Goal: Transaction & Acquisition: Obtain resource

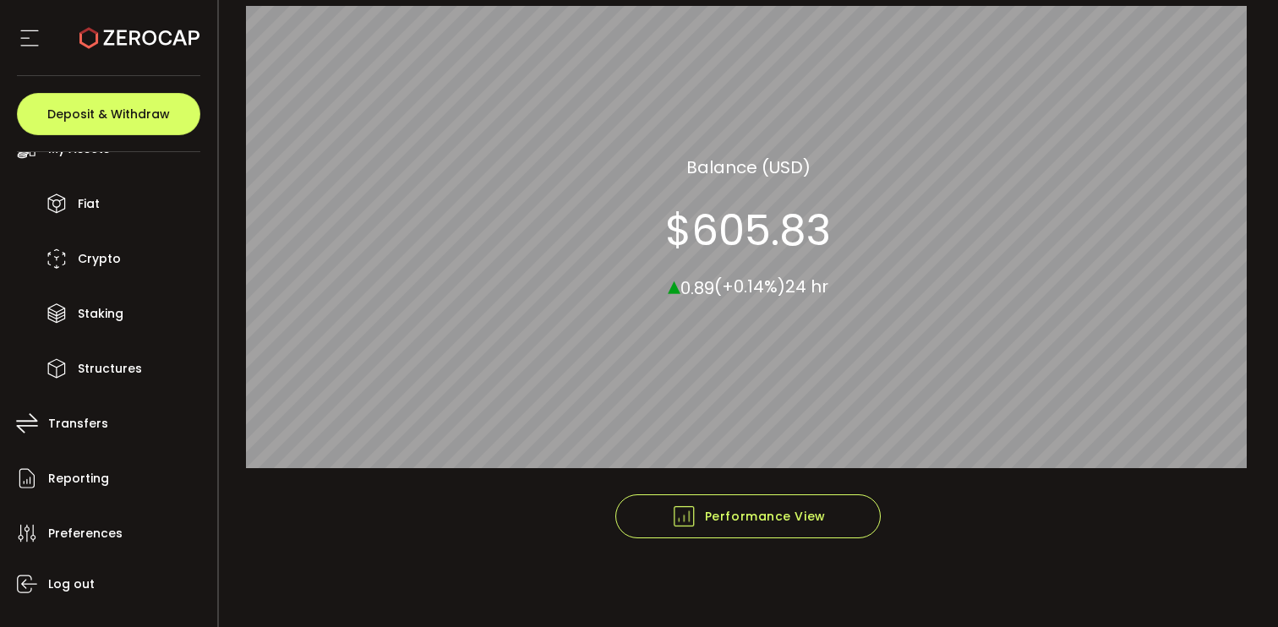
scroll to position [132, 0]
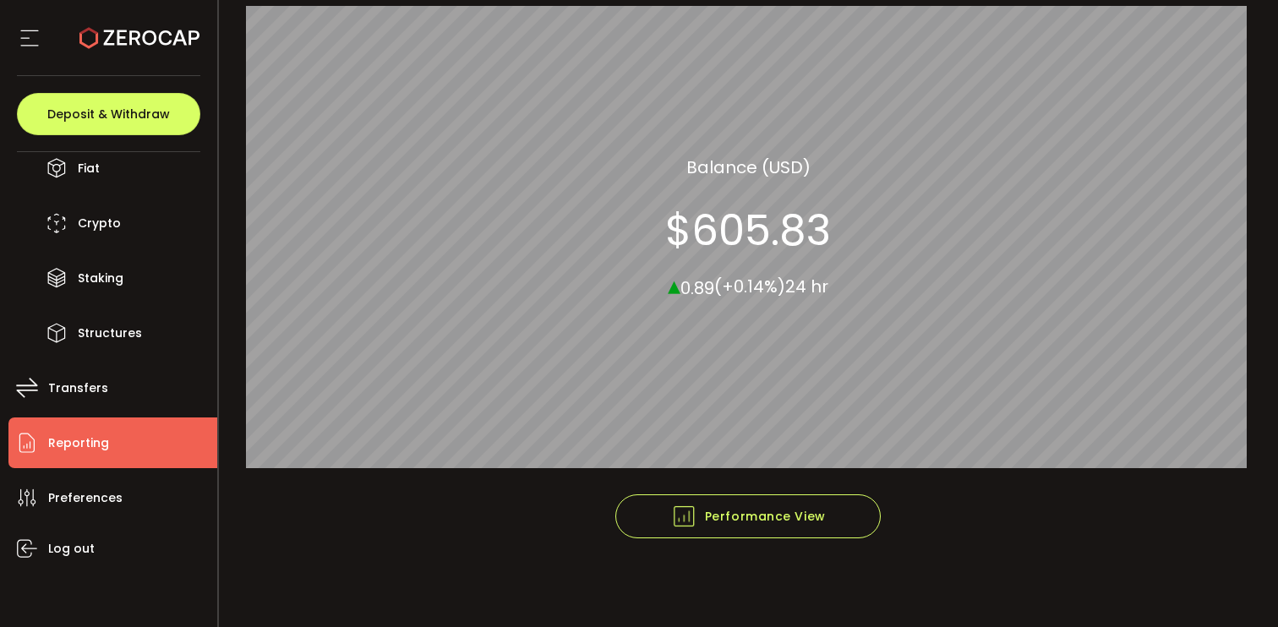
click at [68, 441] on span "Reporting" at bounding box center [78, 443] width 61 height 25
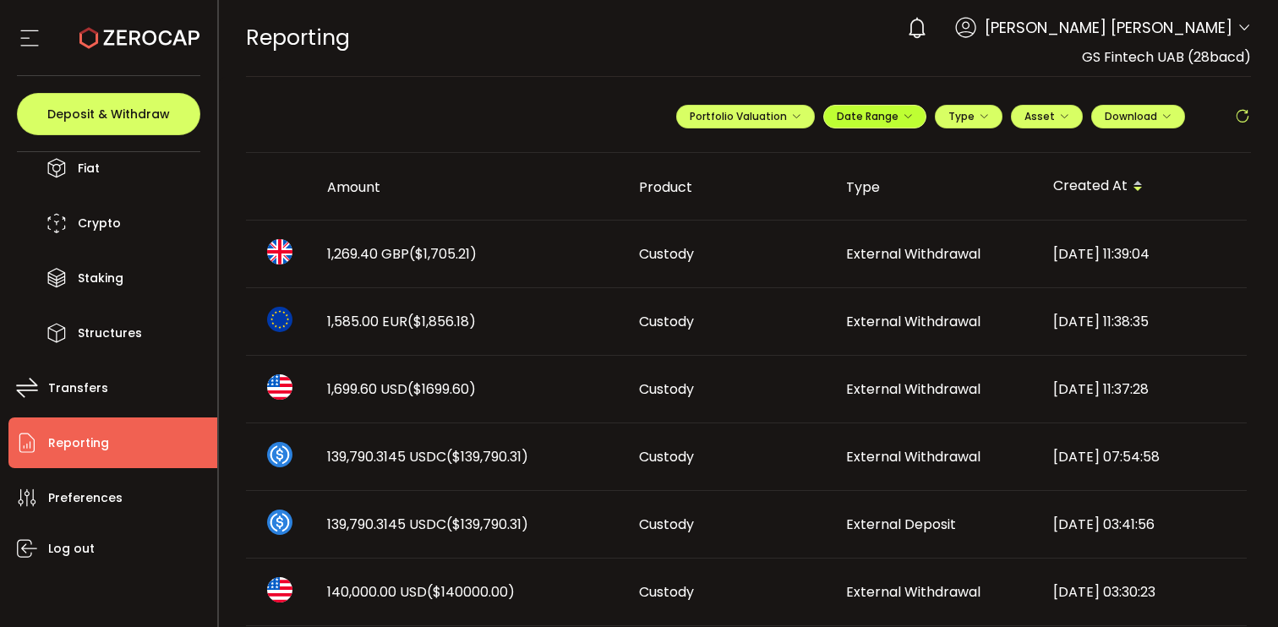
click at [844, 116] on span "Date Range" at bounding box center [875, 116] width 76 height 14
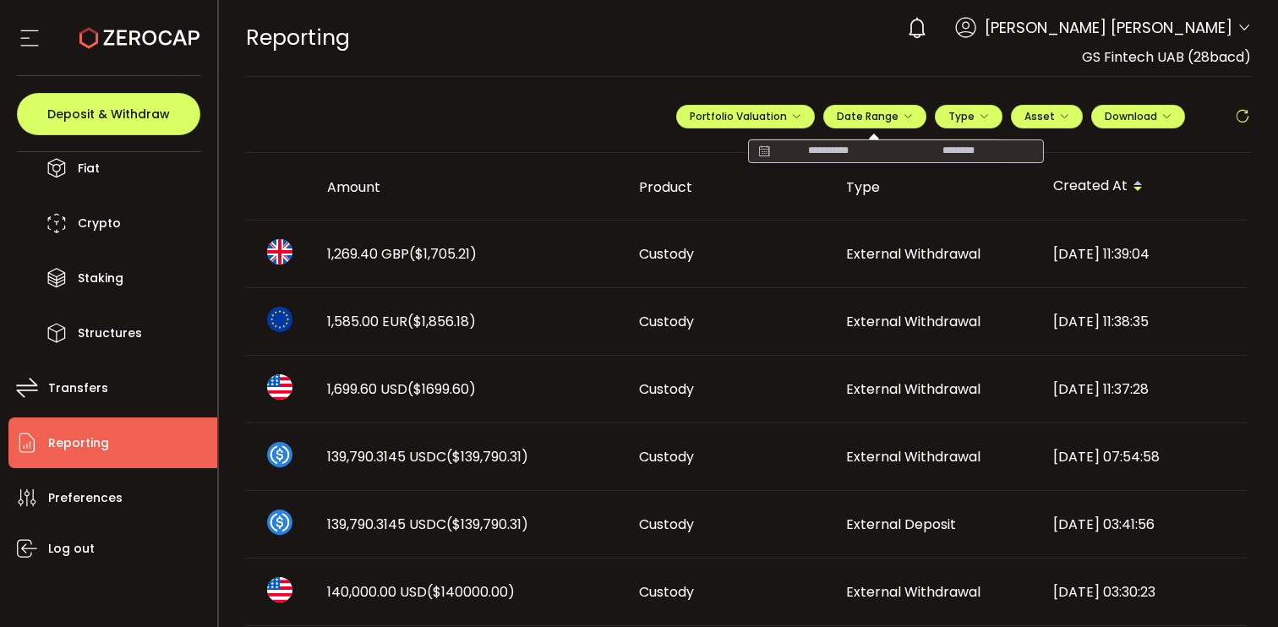
click at [829, 147] on input at bounding box center [828, 151] width 108 height 17
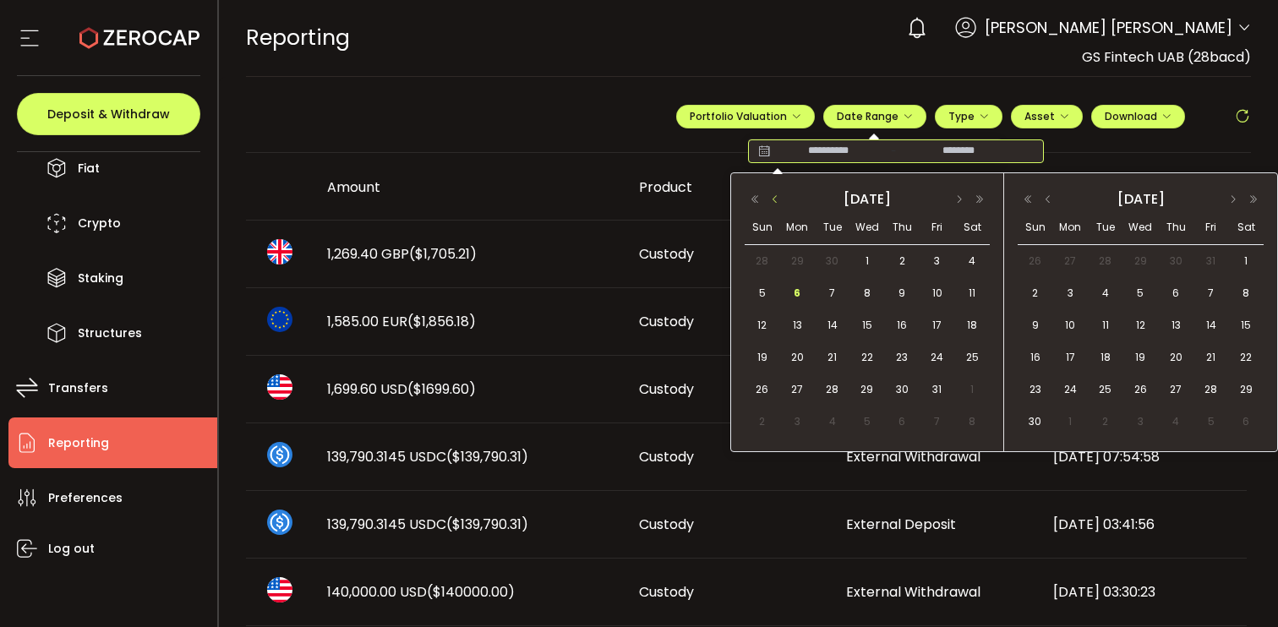
click at [771, 196] on button "button" at bounding box center [775, 200] width 20 height 12
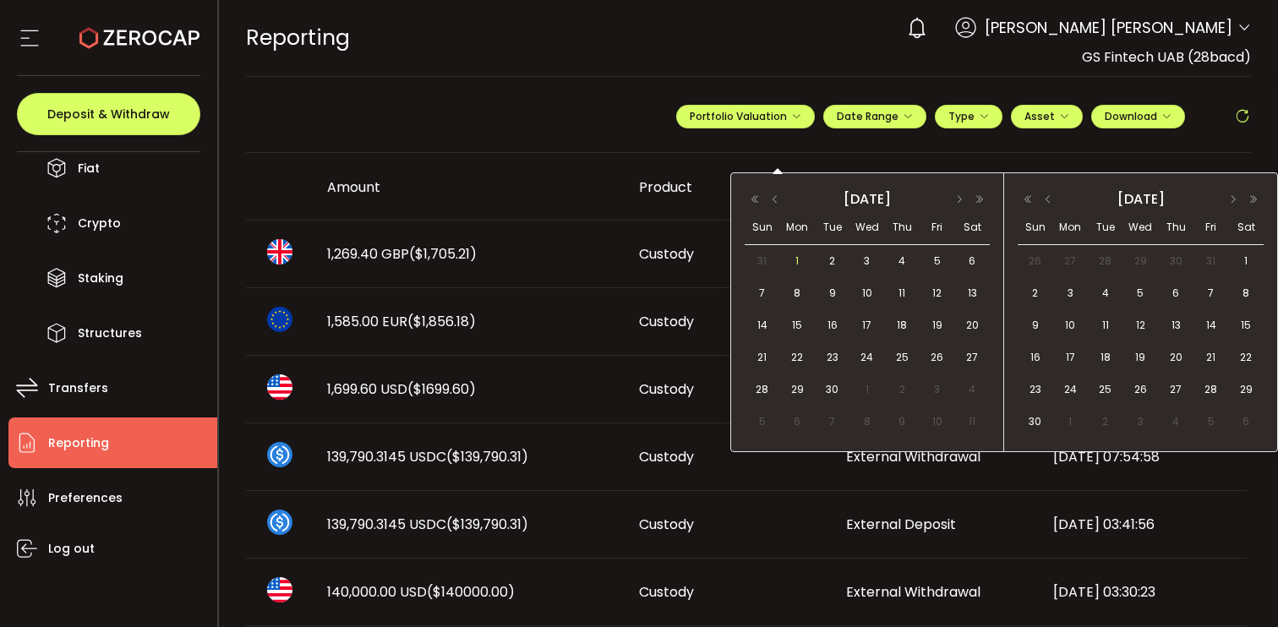
click at [794, 258] on span "1" at bounding box center [797, 261] width 20 height 20
click at [838, 387] on span "30" at bounding box center [833, 390] width 20 height 20
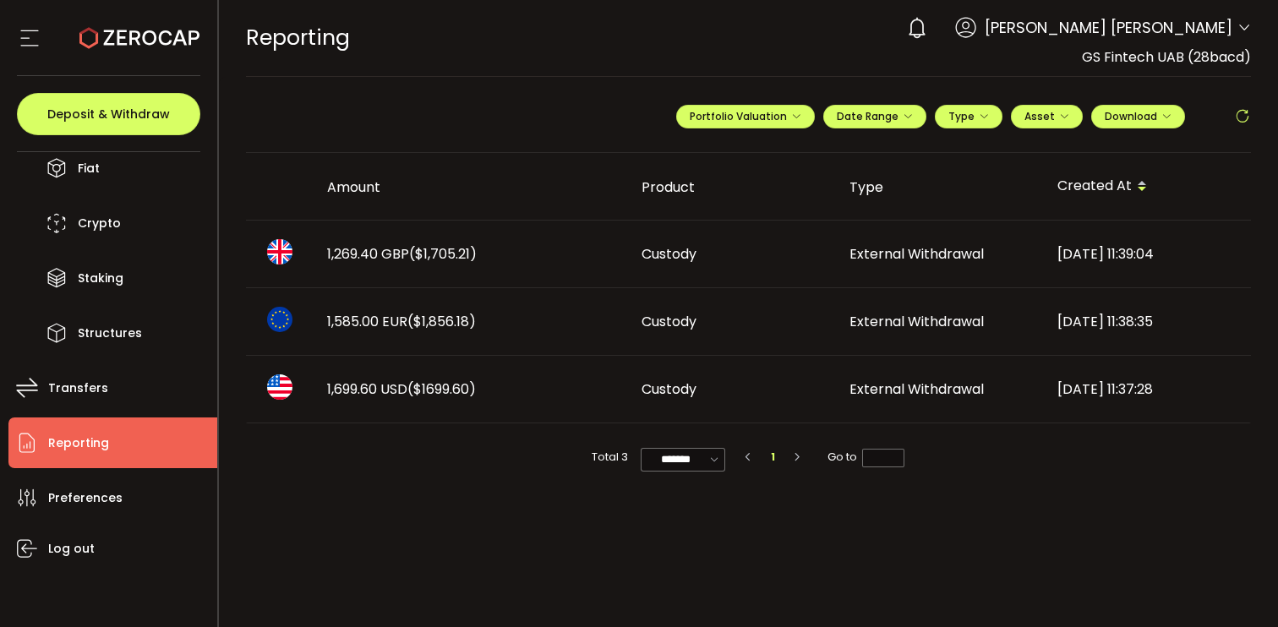
click at [1152, 101] on div "**********" at bounding box center [963, 123] width 575 height 51
click at [1151, 112] on span "Download" at bounding box center [1138, 116] width 67 height 14
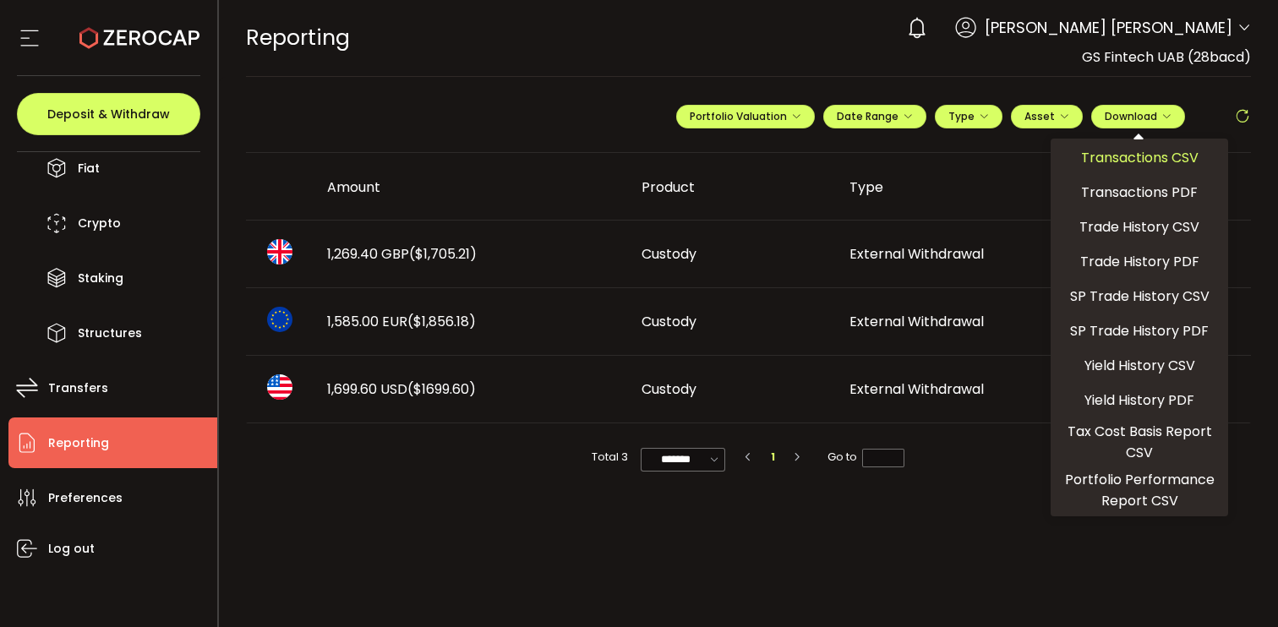
click at [1155, 162] on span "Transactions CSV" at bounding box center [1140, 157] width 118 height 21
